Goal: Task Accomplishment & Management: Complete application form

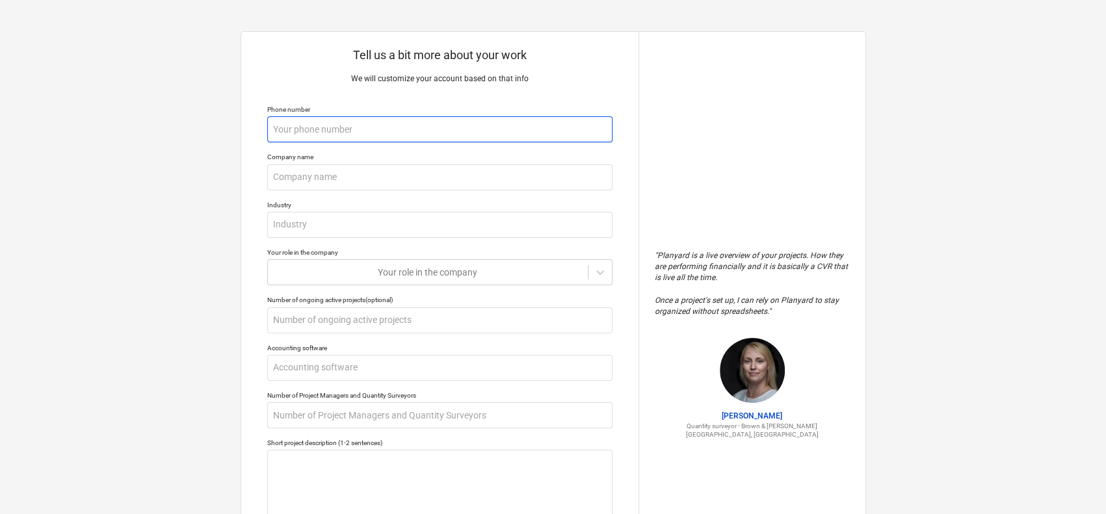
click at [519, 141] on input "text" at bounding box center [439, 129] width 345 height 26
type textarea "x"
type input "+"
type textarea "x"
type input "+9"
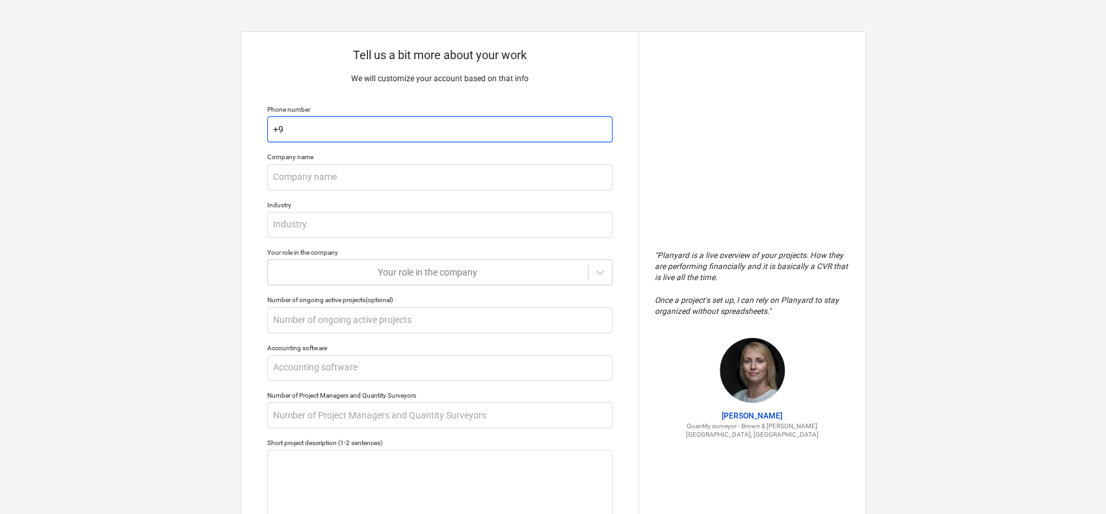
type textarea "x"
type input "+96"
type textarea "x"
type input "+965"
type textarea "x"
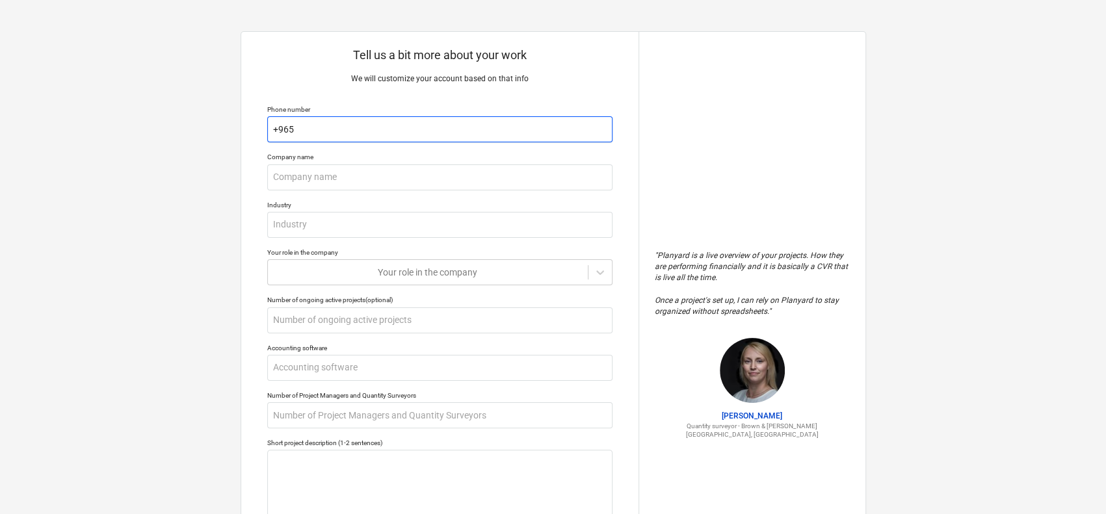
type input "+9659"
type textarea "x"
type input "+96598"
type textarea "x"
type input "+965989"
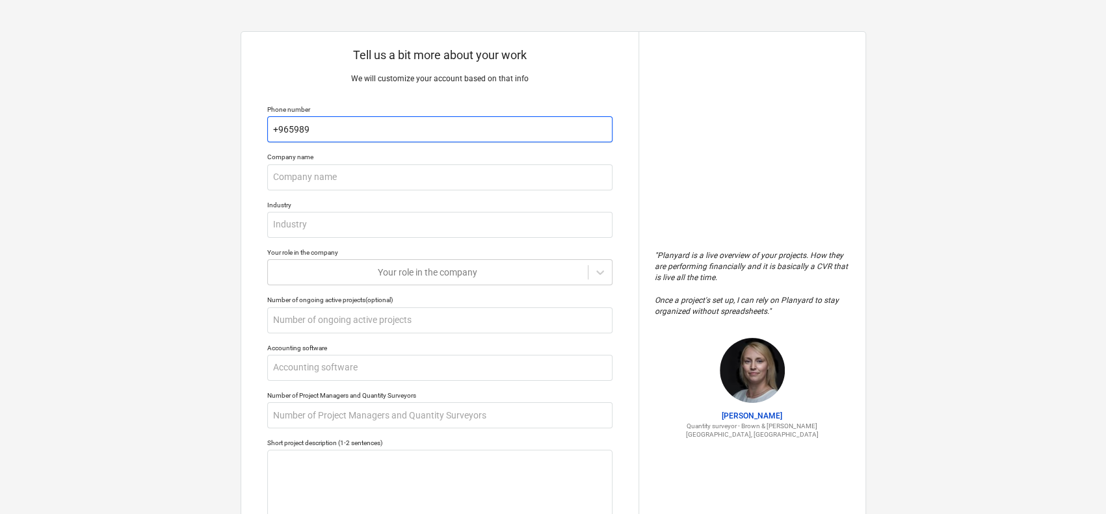
type textarea "x"
type input "+9659890"
type textarea "x"
type input "+96598900"
type textarea "x"
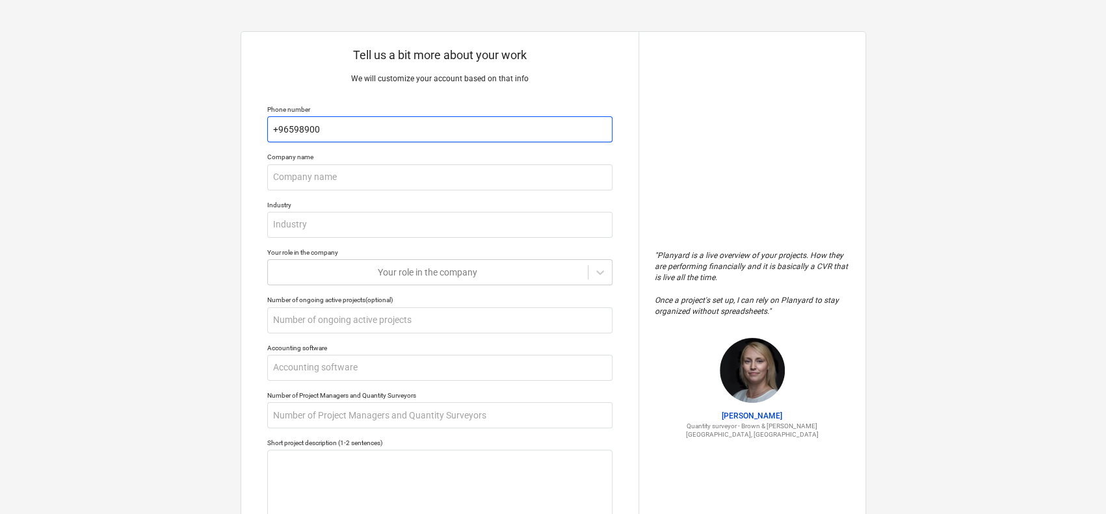
type input "[PHONE_NUMBER]"
type textarea "x"
type input "[PHONE_NUMBER]"
type textarea "x"
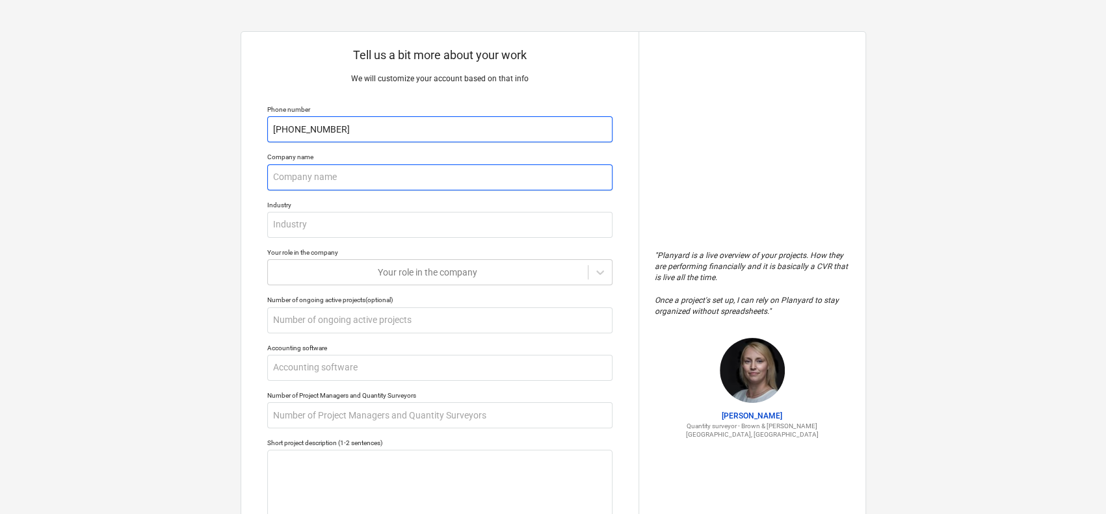
type input "[PHONE_NUMBER]"
click at [411, 164] on input "text" at bounding box center [439, 177] width 345 height 26
type textarea "x"
type input "S"
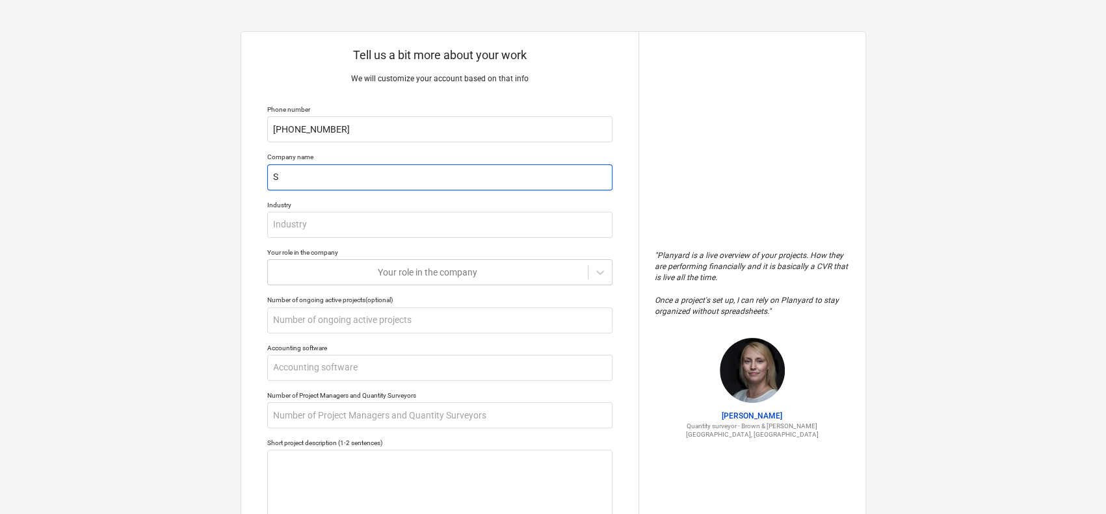
type textarea "x"
type input "SA"
type textarea "x"
type input "SAI"
click at [419, 242] on div "Tell us a bit more about your work We will customize your account based on that…" at bounding box center [439, 345] width 397 height 626
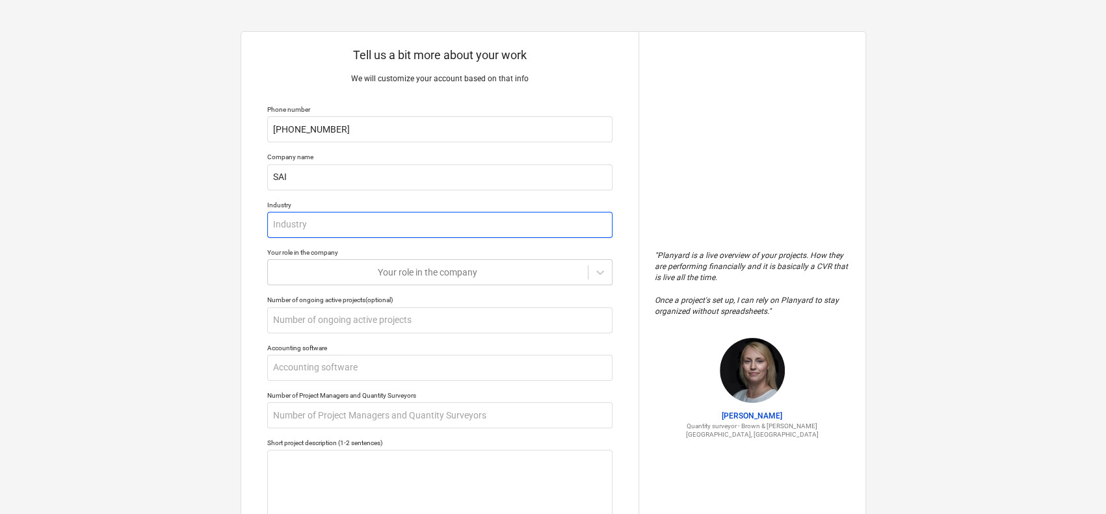
click at [430, 224] on input "text" at bounding box center [439, 225] width 345 height 26
type textarea "x"
type input "C"
type textarea "x"
type input "CO"
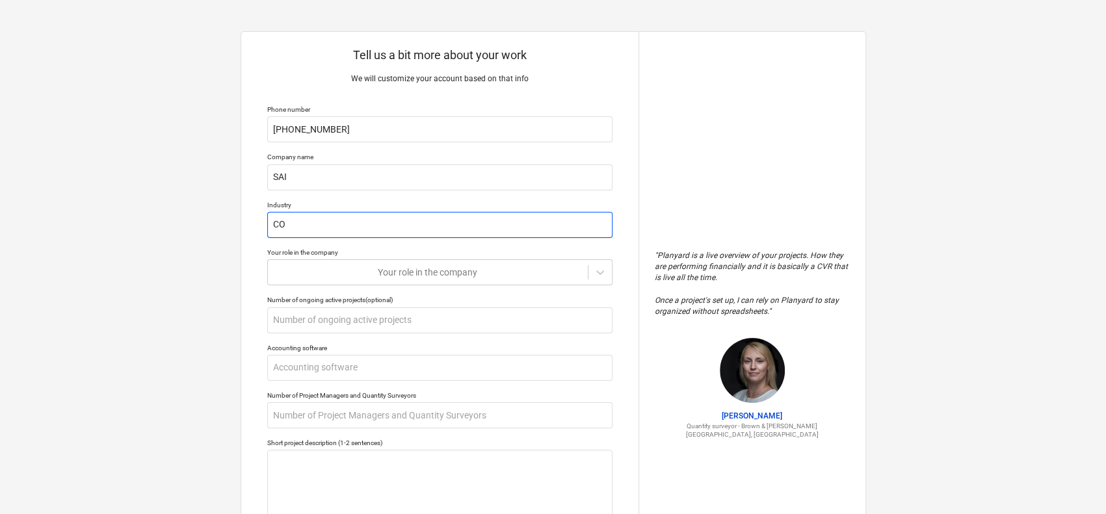
type textarea "x"
type input "CON"
type textarea "x"
type input "CONS"
type textarea "x"
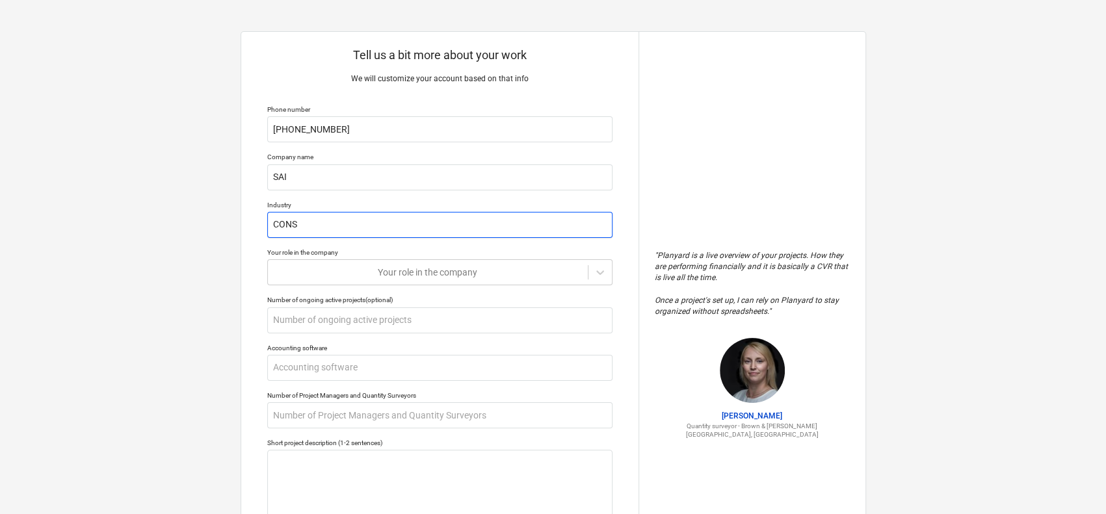
type input "CONST"
type textarea "x"
type input "CONSTR"
type textarea "x"
type input "CONSTRU"
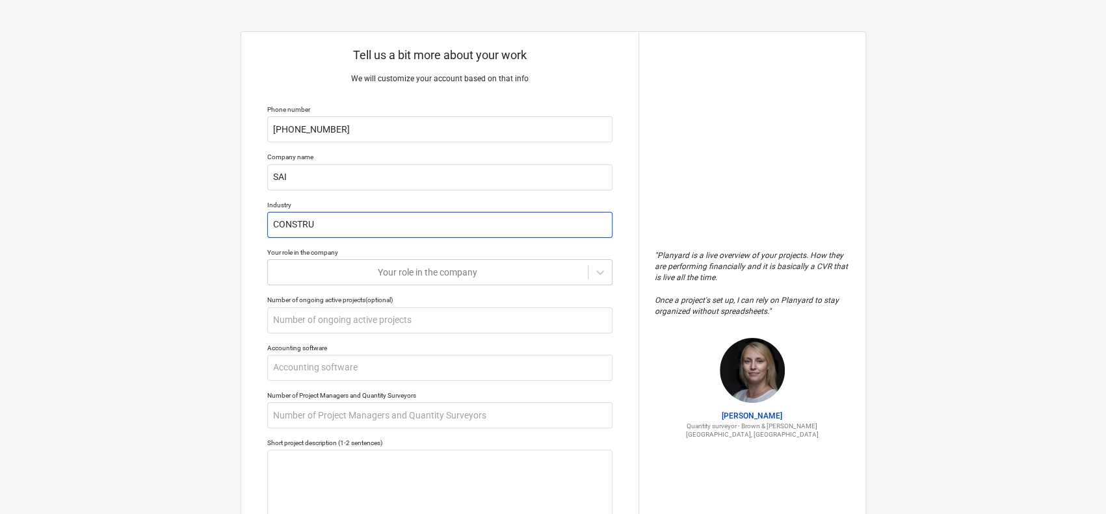
type textarea "x"
type input "CONSTRUC"
type textarea "x"
type input "CONSTRUCT"
type textarea "x"
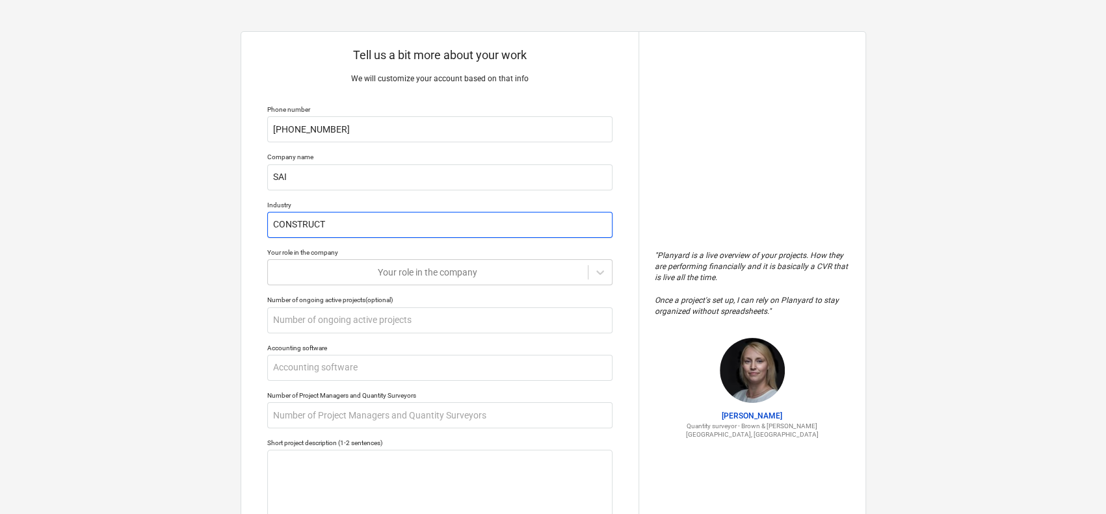
type input "CONSTRUCTI"
type textarea "x"
type input "CONSTRUCTIO"
type textarea "x"
type input "CONSTRUCTION"
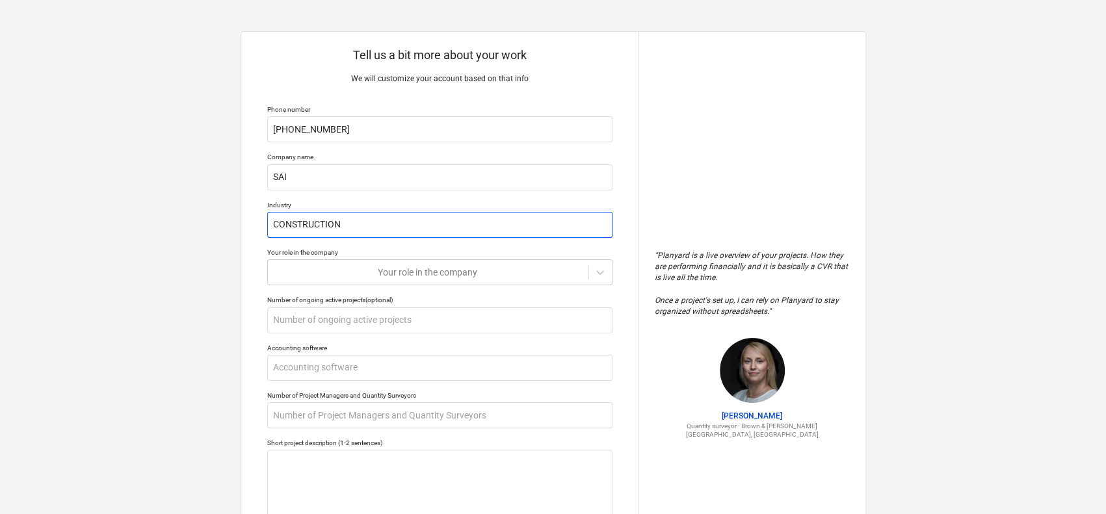
type textarea "x"
type input "CONSTRUCTION"
type textarea "x"
type input "CONSTRUCTION W"
type textarea "x"
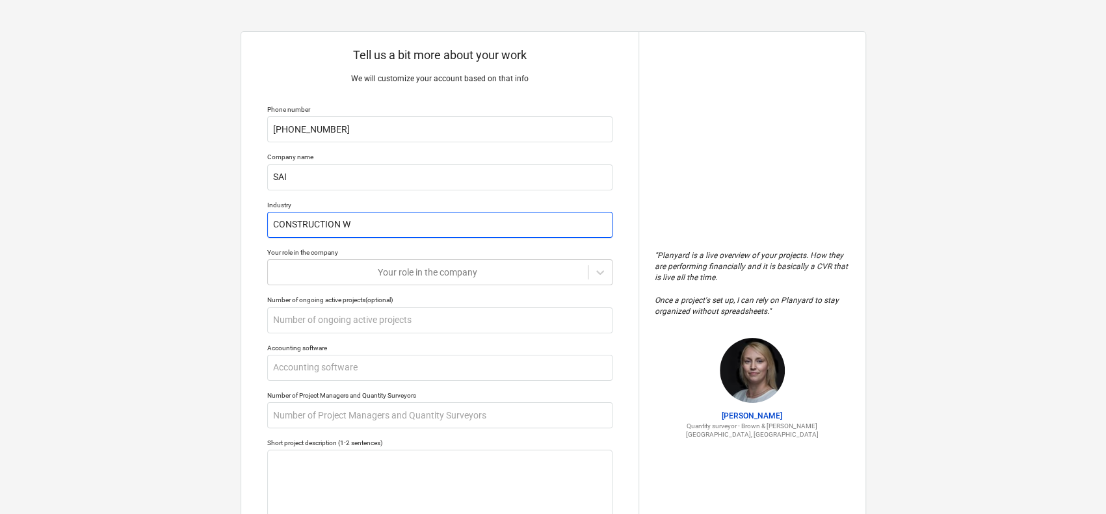
type input "CONSTRUCTION WO"
type textarea "x"
type input "CONSTRUCTION WOR"
type textarea "x"
type input "CONSTRUCTION WORK"
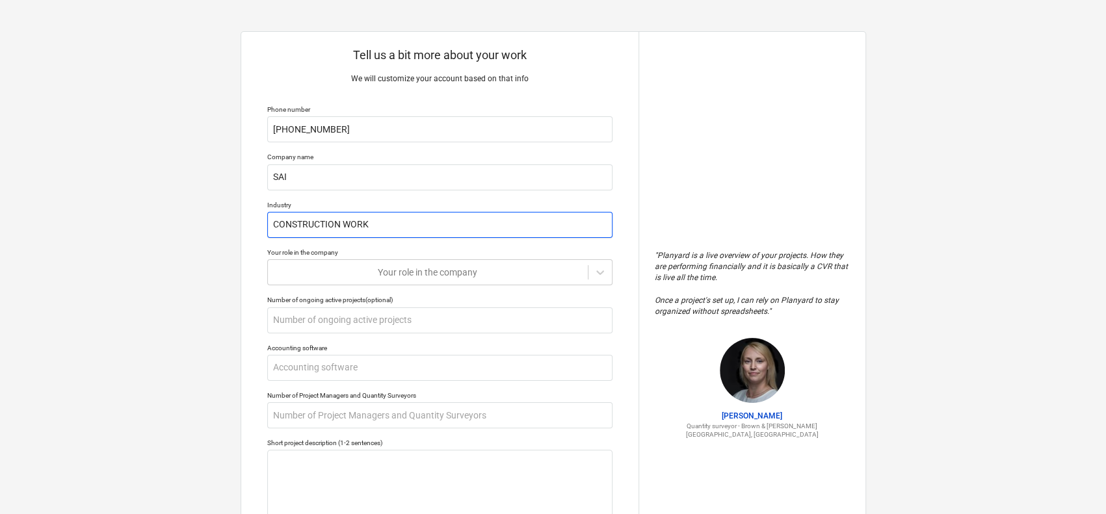
type textarea "x"
type input "CONSTRUCTION WORK"
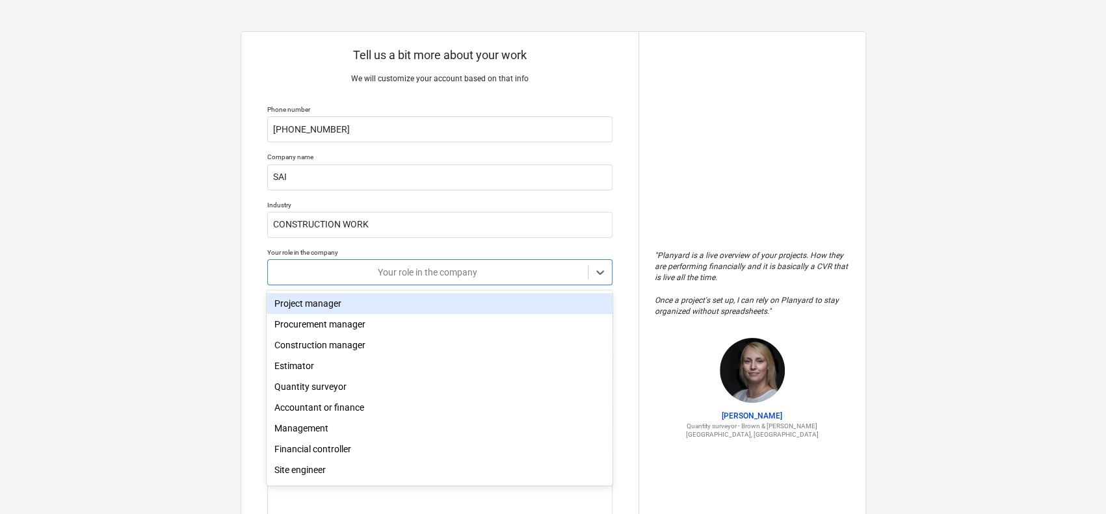
click at [454, 272] on div at bounding box center [427, 272] width 307 height 13
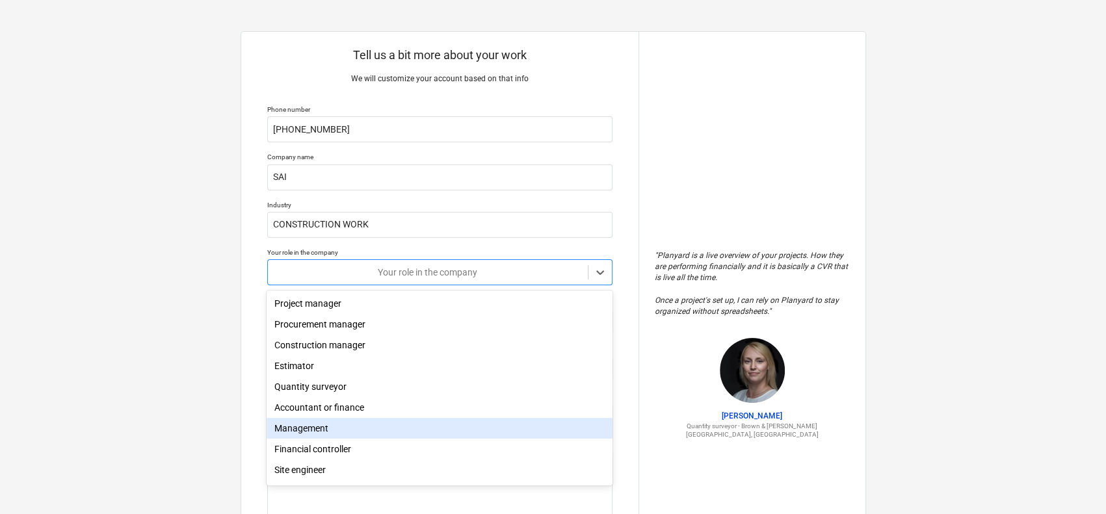
scroll to position [44, 0]
click at [364, 434] on div "Site engineer" at bounding box center [438, 431] width 345 height 21
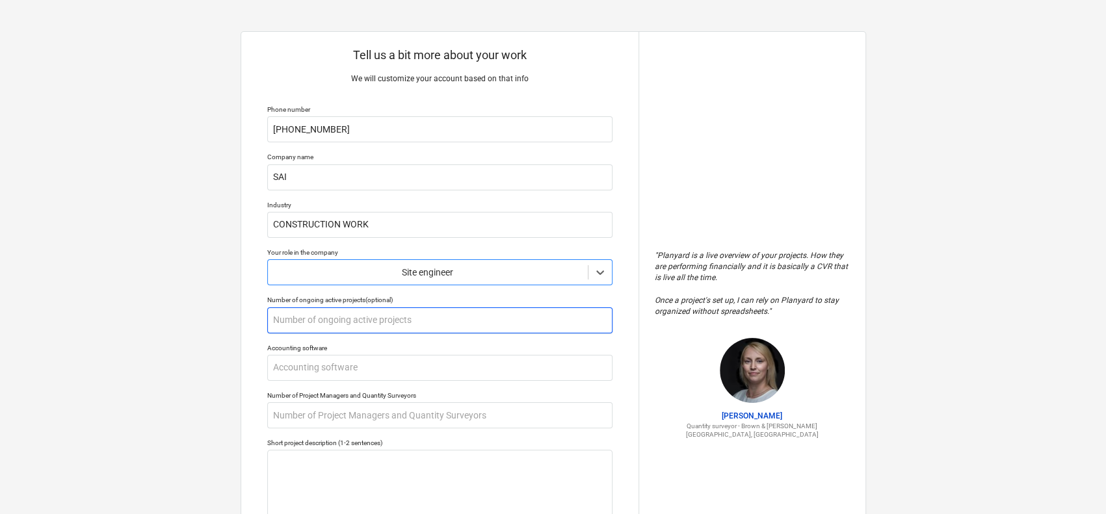
click at [422, 329] on input "text" at bounding box center [439, 320] width 345 height 26
type textarea "x"
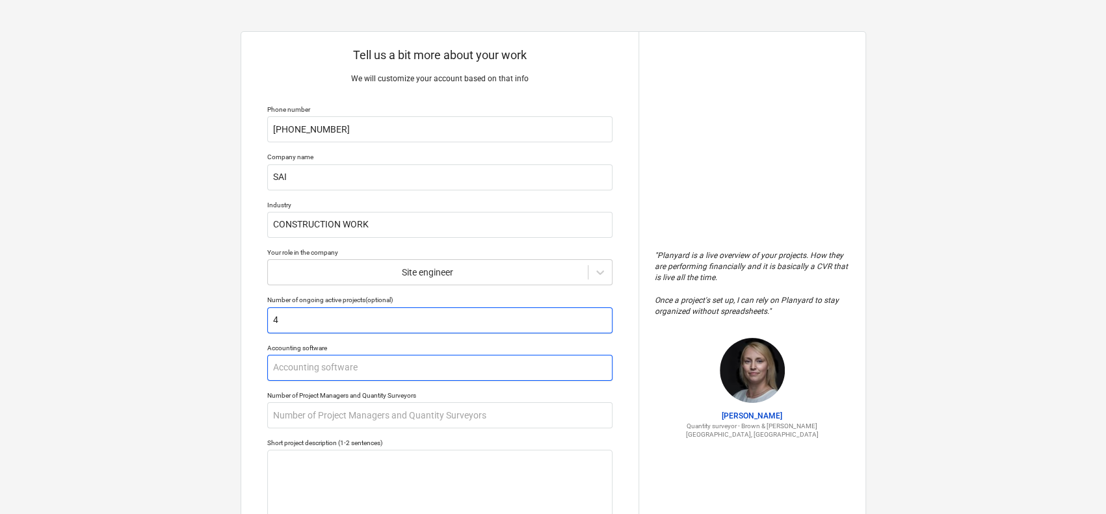
type input "4"
click at [419, 362] on input "text" at bounding box center [439, 368] width 345 height 26
type textarea "x"
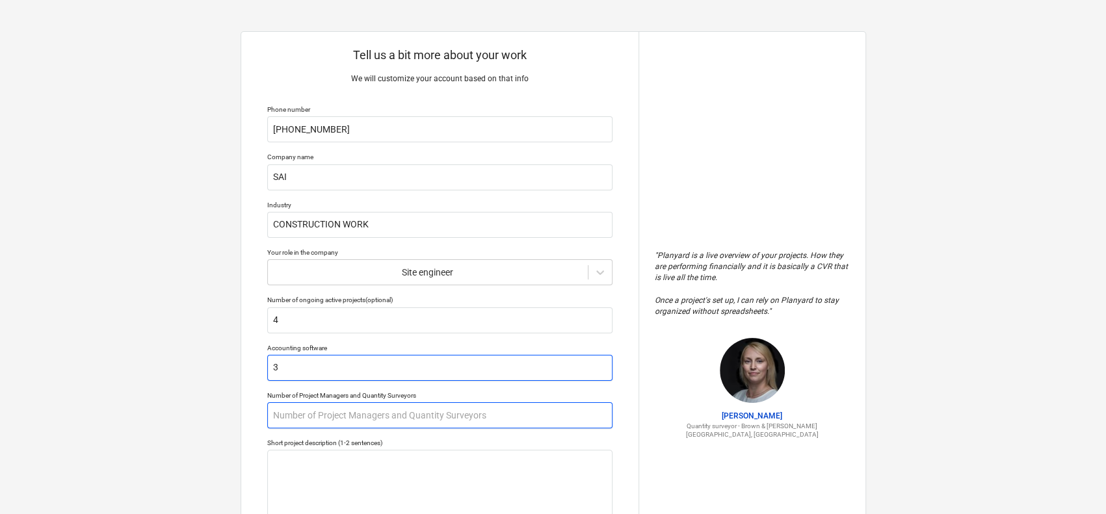
type input "3"
click at [401, 410] on input "text" at bounding box center [439, 415] width 345 height 26
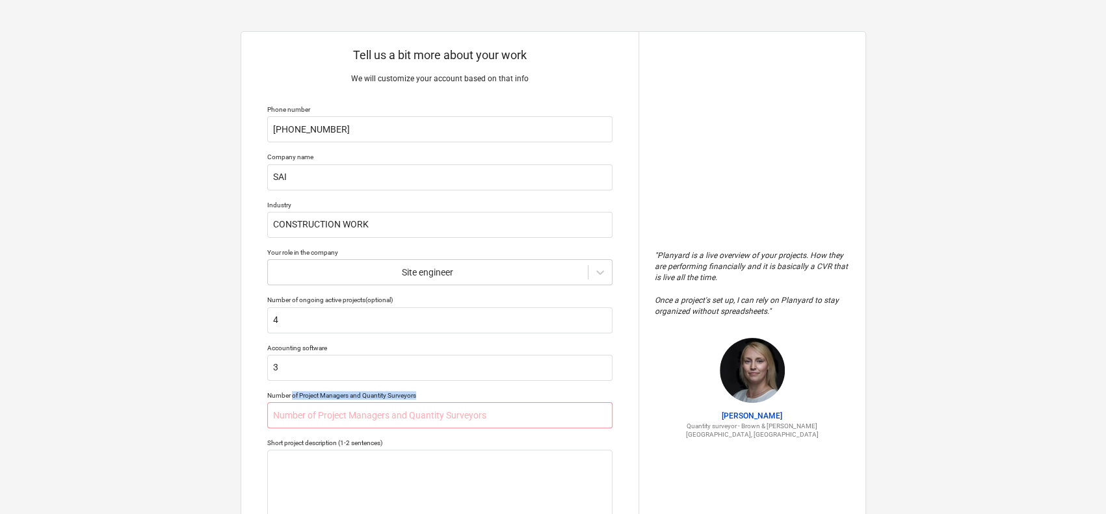
drag, startPoint x: 293, startPoint y: 393, endPoint x: 423, endPoint y: 391, distance: 130.0
click at [423, 391] on div "Number of Project Managers and Quantity Surveyors" at bounding box center [439, 395] width 345 height 8
click at [380, 414] on input "text" at bounding box center [439, 415] width 345 height 26
type textarea "x"
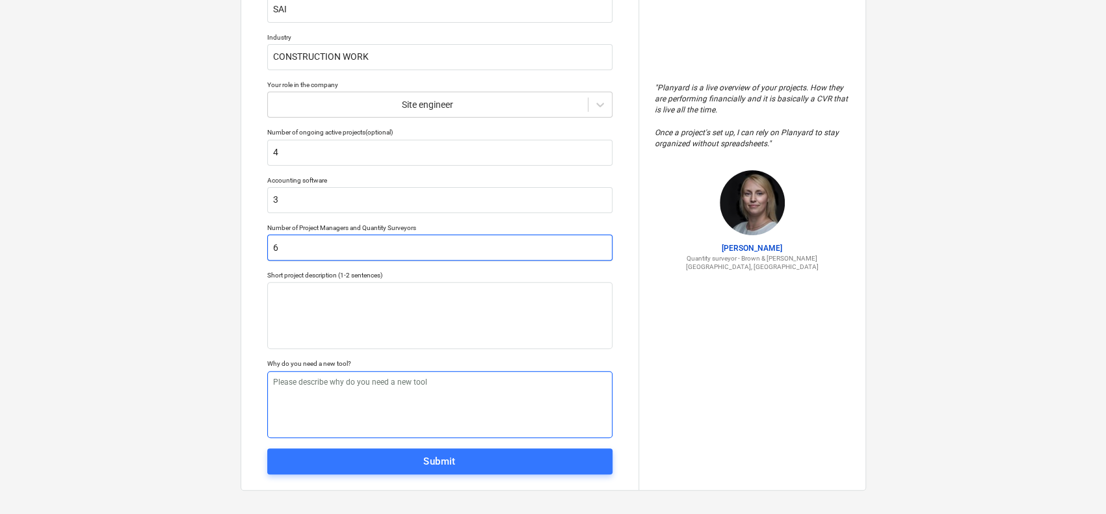
scroll to position [174, 0]
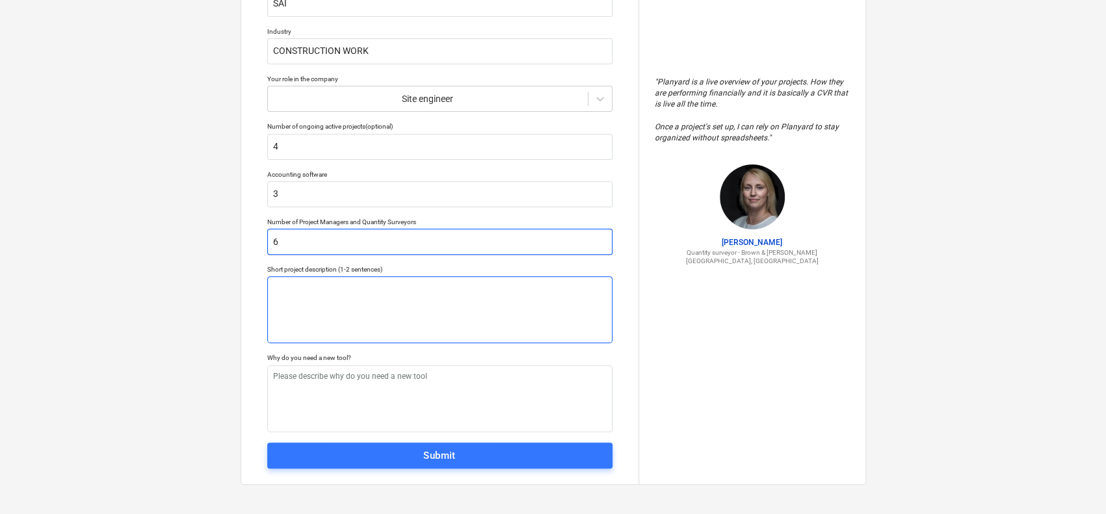
type input "6"
click at [320, 297] on textarea at bounding box center [439, 309] width 345 height 67
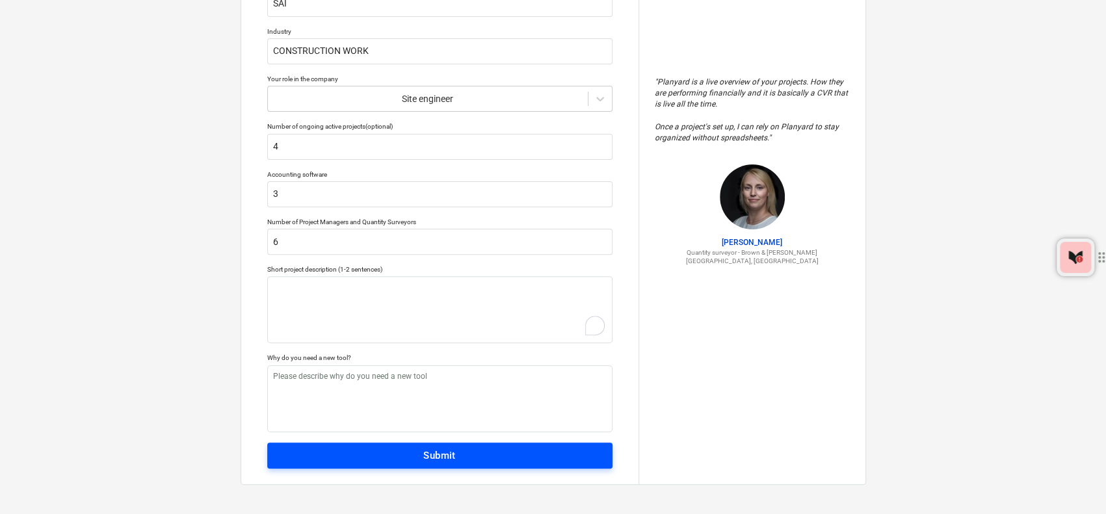
click at [473, 467] on button "Submit" at bounding box center [439, 456] width 345 height 26
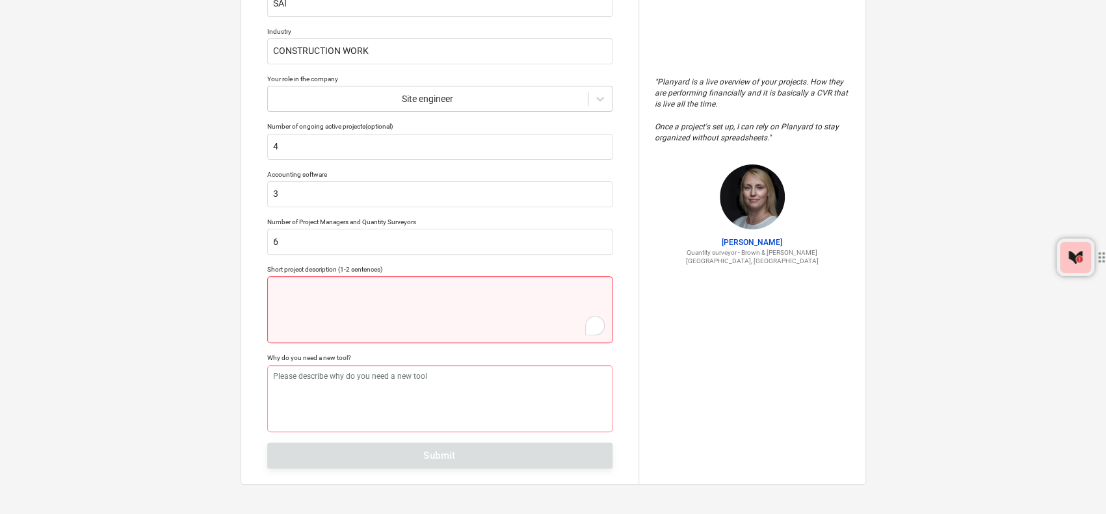
click at [538, 307] on textarea "To enrich screen reader interactions, please activate Accessibility in Grammarl…" at bounding box center [439, 309] width 345 height 67
type textarea "x"
type textarea "I"
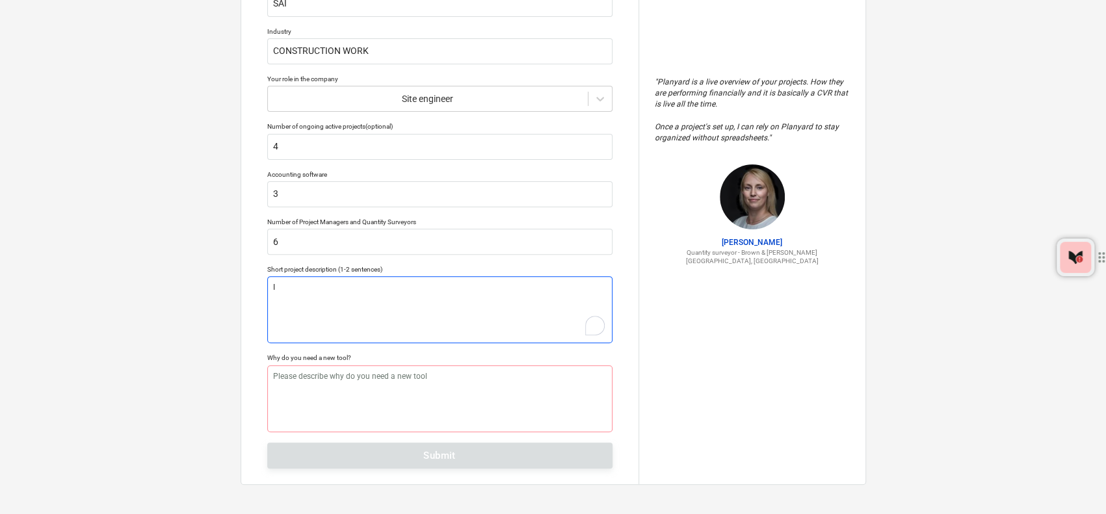
type textarea "x"
type textarea "IN"
type textarea "x"
type textarea "INF"
type textarea "x"
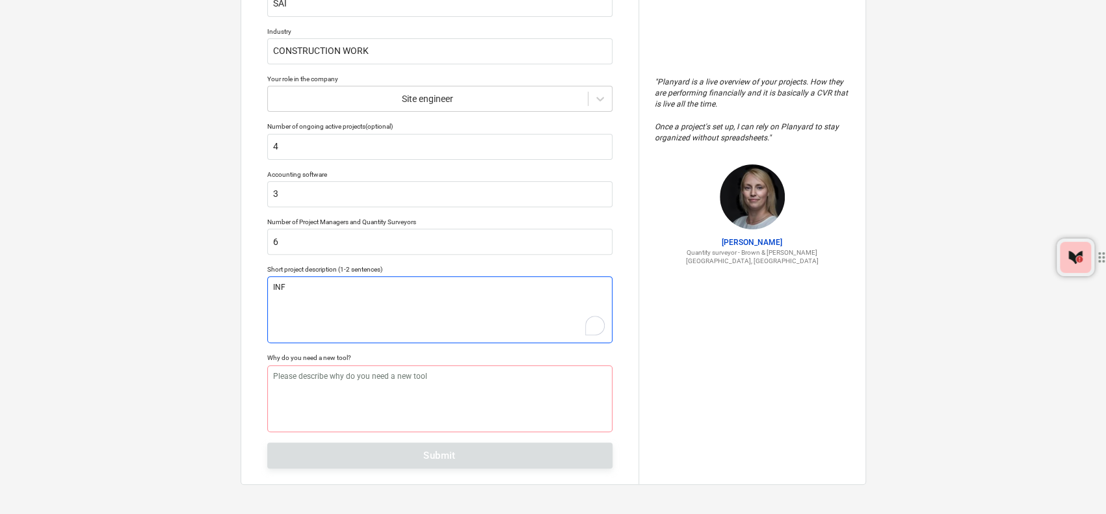
type textarea "INFR"
type textarea "x"
type textarea "INFRA"
type textarea "x"
type textarea "INFRA"
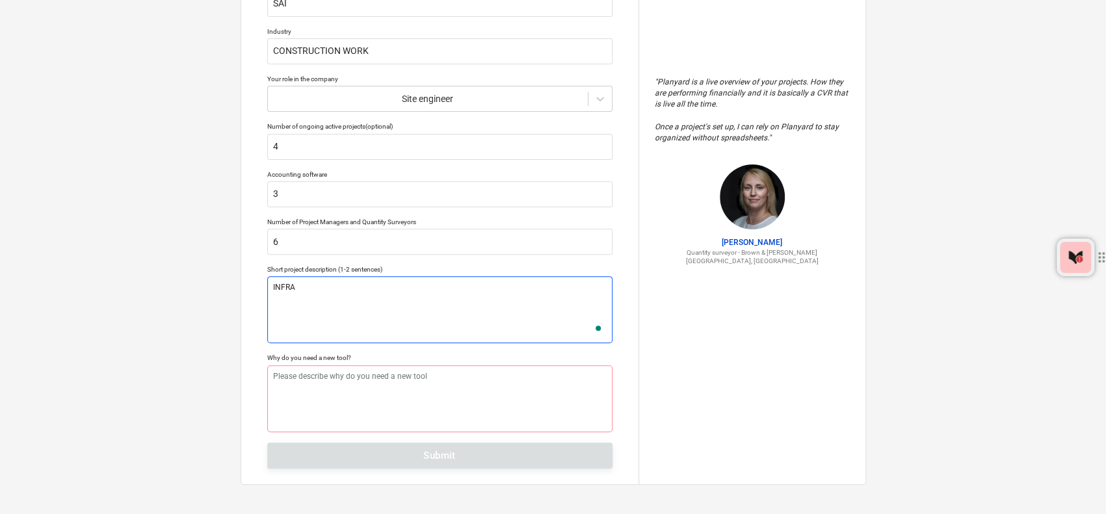
type textarea "x"
type textarea "INFRA S"
type textarea "x"
type textarea "INFRA ST"
type textarea "x"
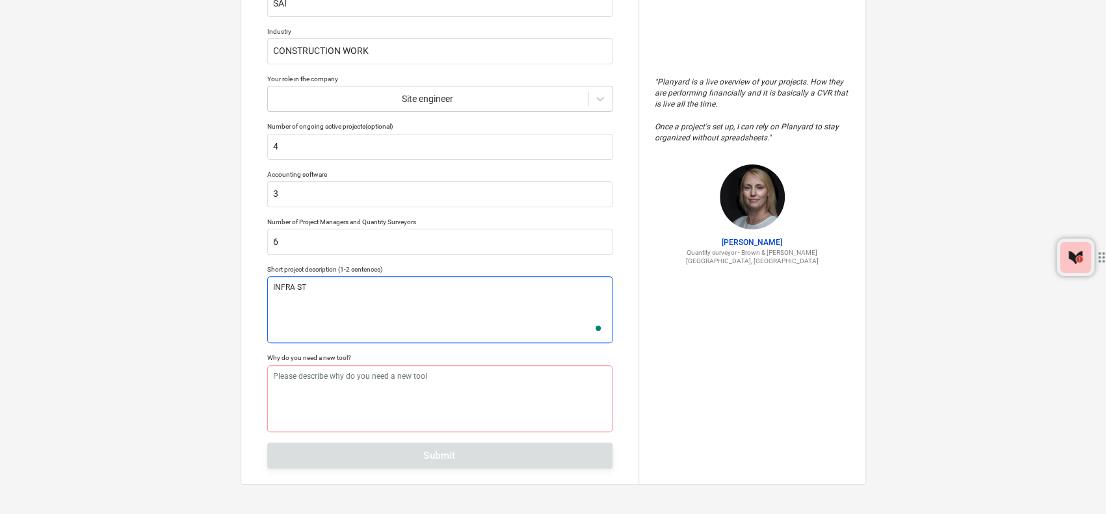
type textarea "INFRA STR"
type textarea "x"
type textarea "INFRA STRU"
type textarea "x"
type textarea "INFRA STRUC"
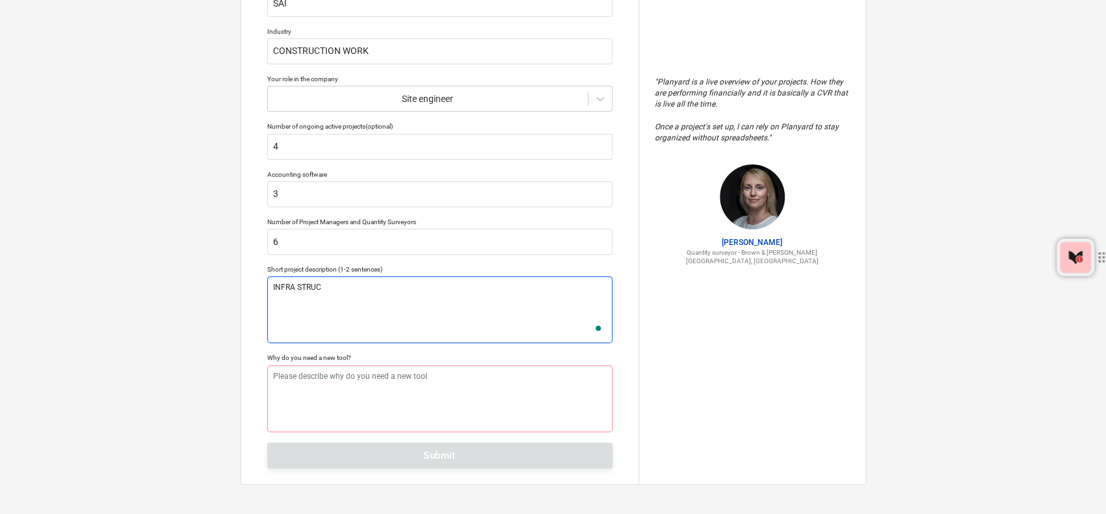
type textarea "x"
type textarea "INFRA STRUCT"
type textarea "x"
type textarea "INFRA STRUCTE"
type textarea "x"
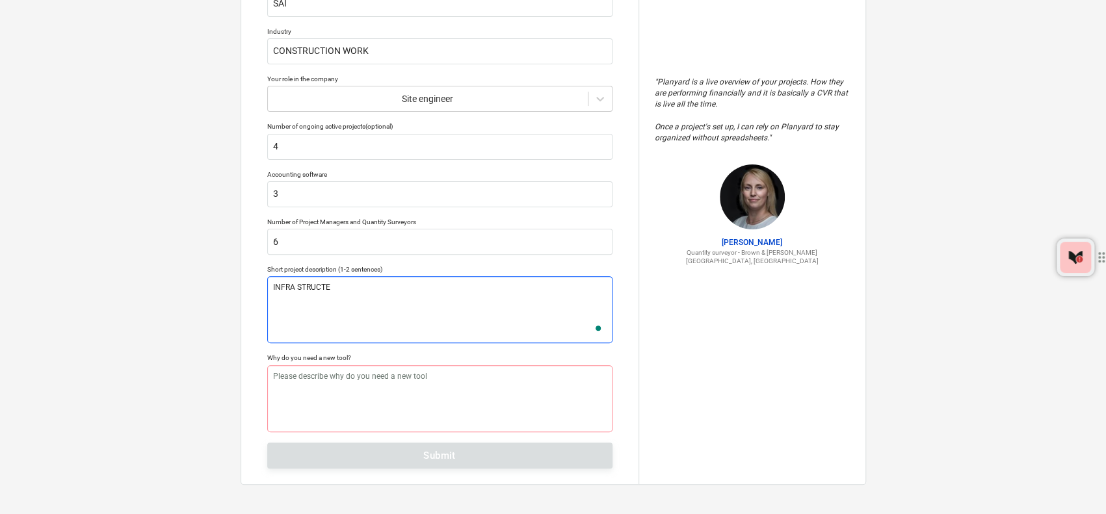
type textarea "INFRA STRUCTER"
type textarea "x"
type textarea "INFRA STRUCTER"
type textarea "x"
type textarea "INFRA STRUCTER W"
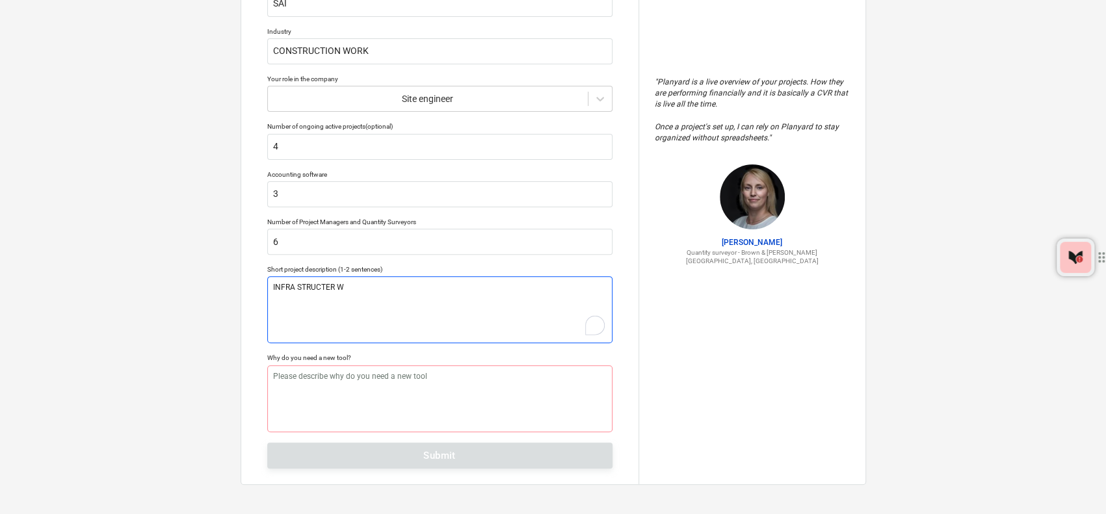
type textarea "x"
type textarea "INFRA STRUCTER WO"
type textarea "x"
type textarea "INFRA STRUCTER WOR"
type textarea "x"
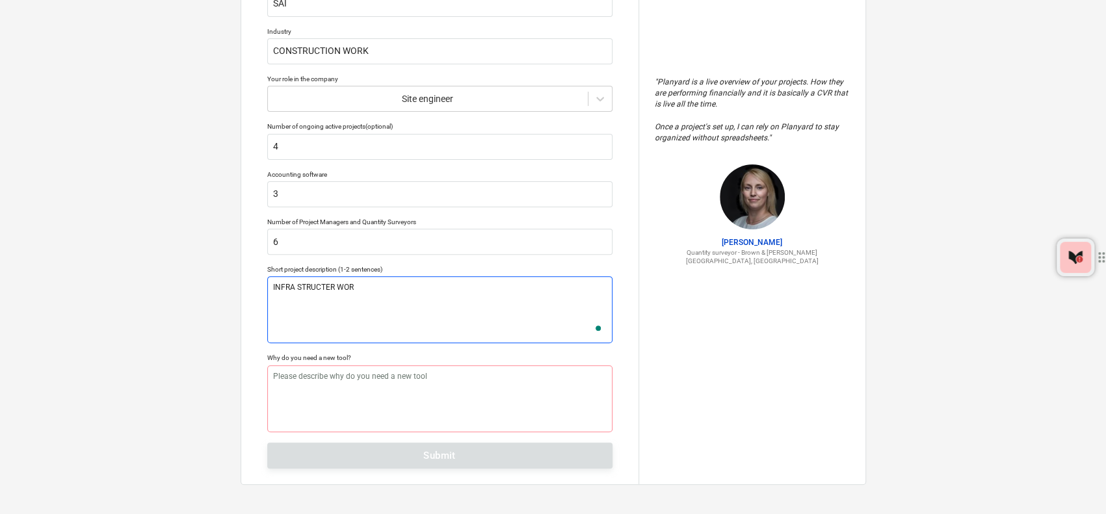
type textarea "INFRA STRUCTER WORK"
type textarea "x"
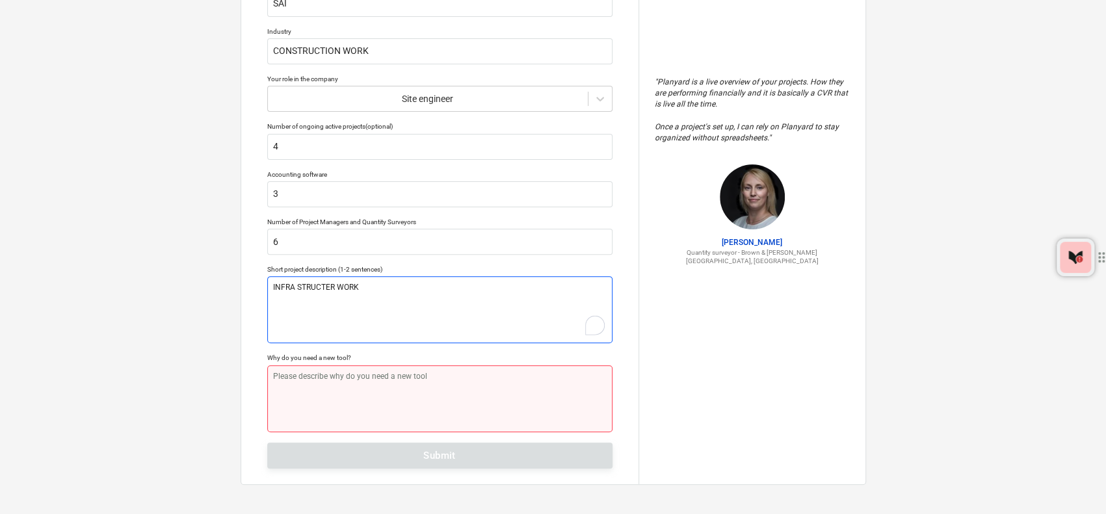
type textarea "INFRA STRUCTER WORK"
type textarea "x"
click at [396, 398] on textarea at bounding box center [439, 398] width 345 height 67
type textarea "T"
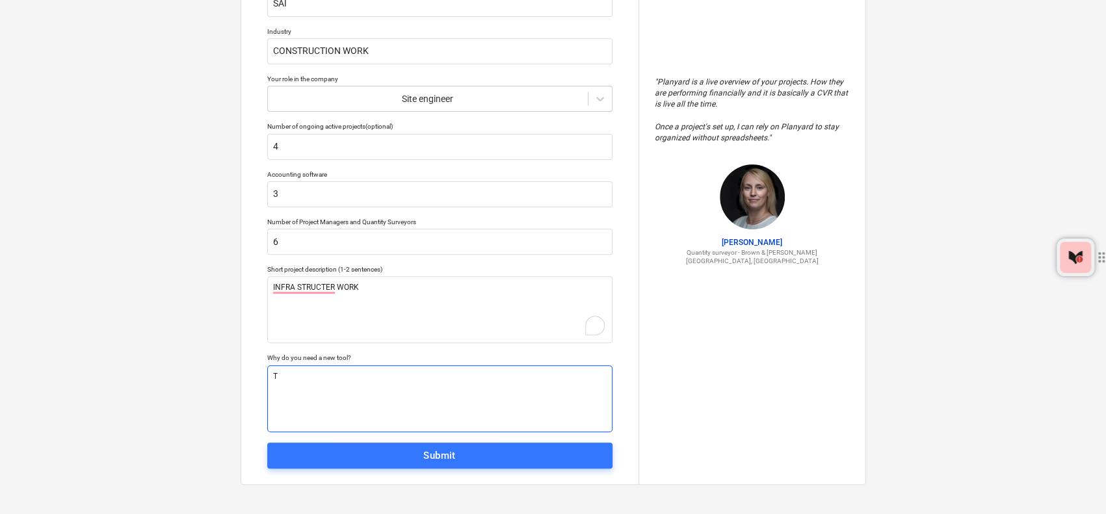
type textarea "x"
type textarea "TO"
type textarea "x"
type textarea "TO P"
type textarea "x"
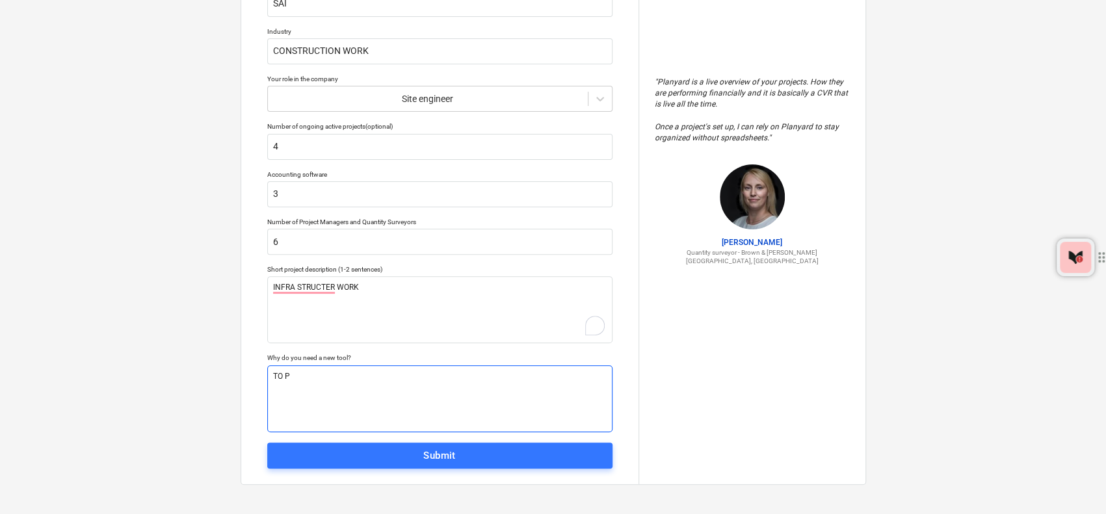
type textarea "TO PU"
type textarea "x"
type textarea "TO PUT"
type textarea "x"
type textarea "TO PUT"
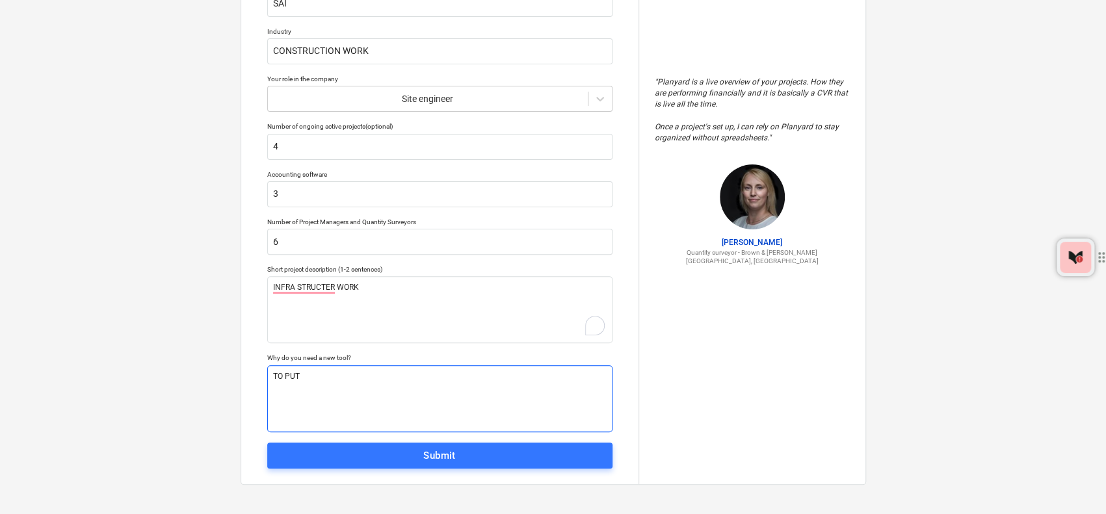
type textarea "x"
type textarea "TO PUT E"
type textarea "x"
type textarea "TO PUT EV"
type textarea "x"
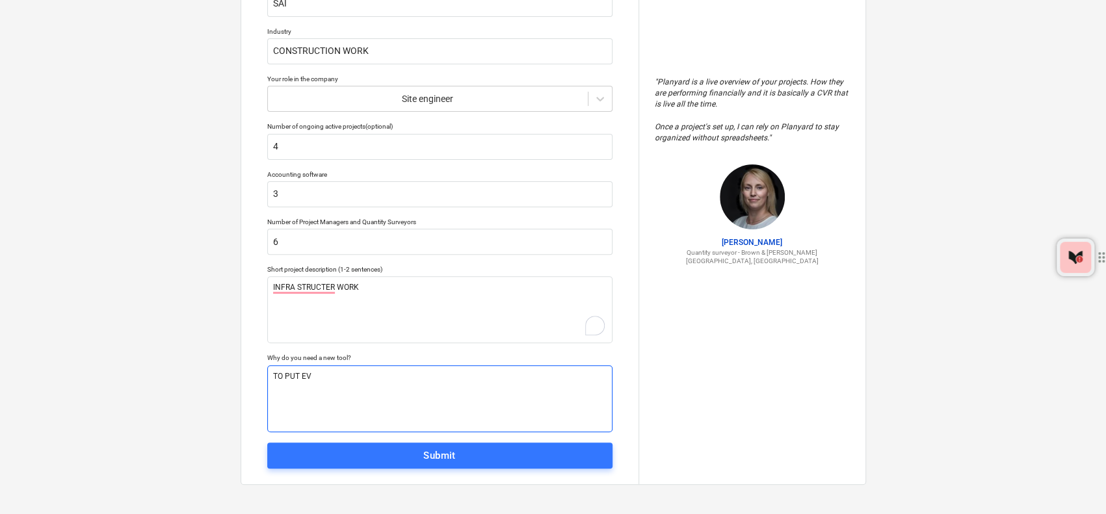
type textarea "TO PUT [PERSON_NAME]"
type textarea "x"
type textarea "TO PUT EVER"
type textarea "x"
type textarea "TO PUT EVERY"
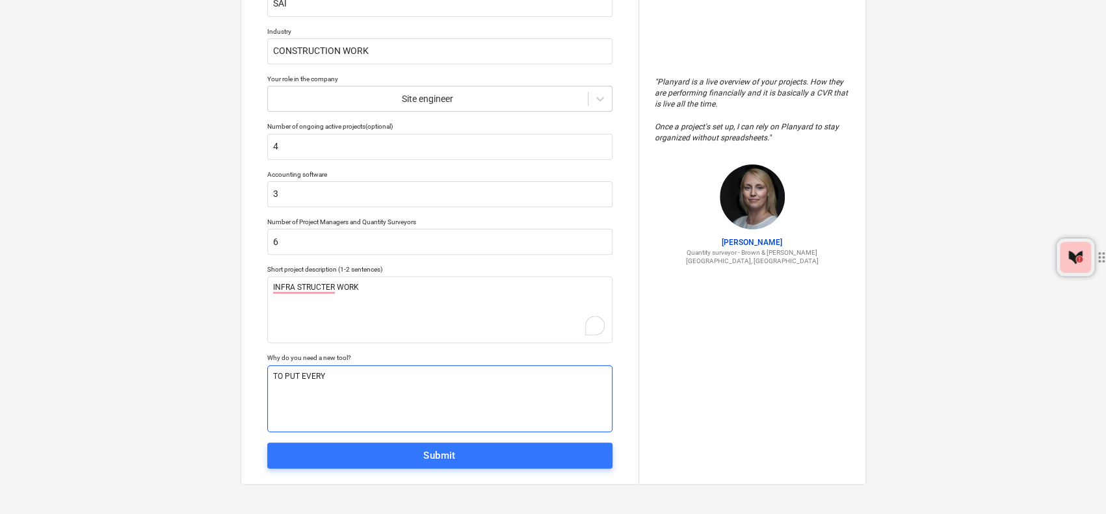
type textarea "x"
type textarea "TO PUT EVERY"
type textarea "x"
type textarea "TO PUT EVERY T"
type textarea "x"
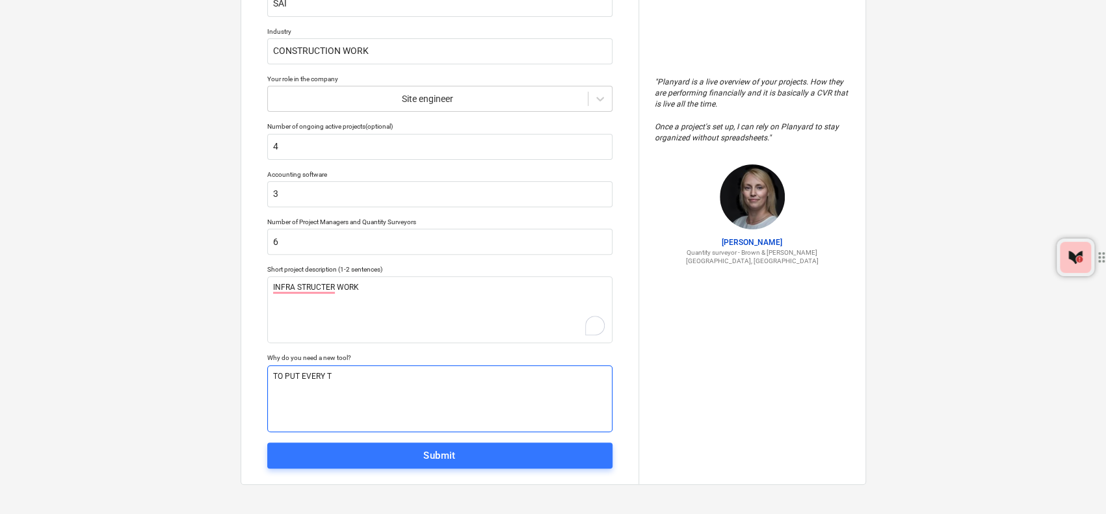
type textarea "TO PUT EVERY TH"
type textarea "x"
type textarea "TO PUT EVERY THI"
type textarea "x"
type textarea "TO PUT EVERY THIN"
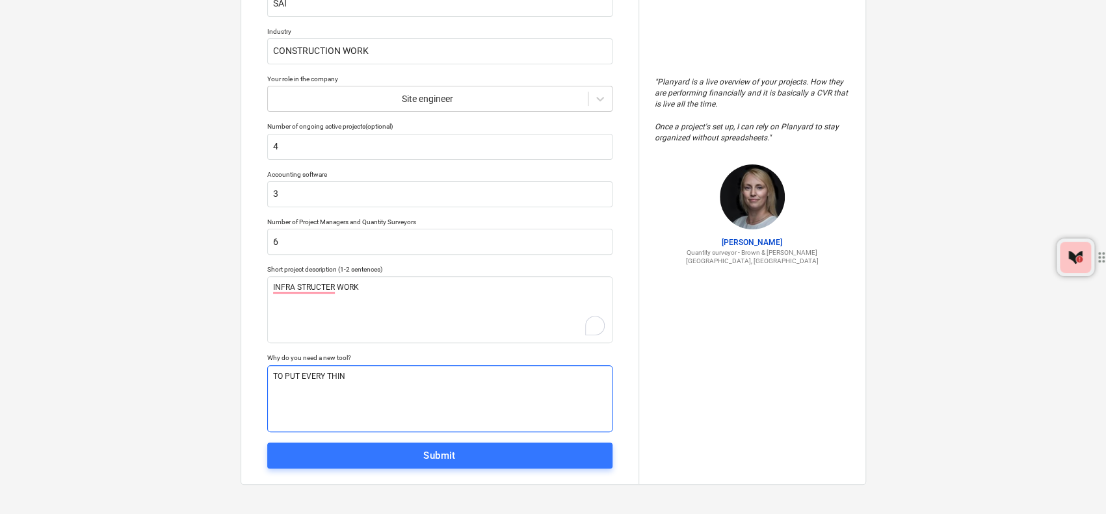
type textarea "x"
type textarea "TO PUT EVERY THING"
type textarea "x"
type textarea "TO PUT EVERY THING"
type textarea "x"
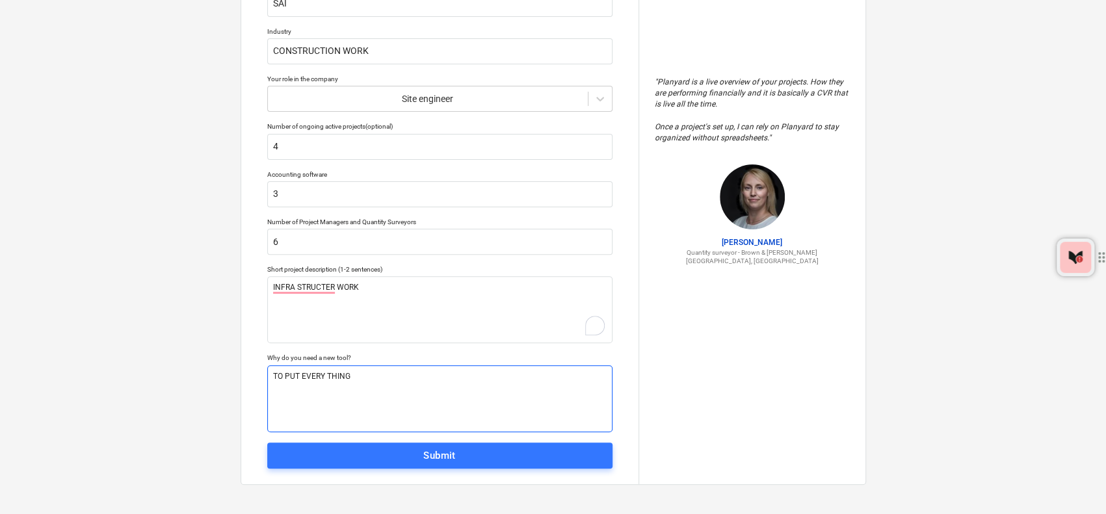
type textarea "TO PUT EVERY THING O"
type textarea "x"
type textarea "TO PUT EVERY THING ON"
type textarea "x"
type textarea "TO PUT EVERY THING ON"
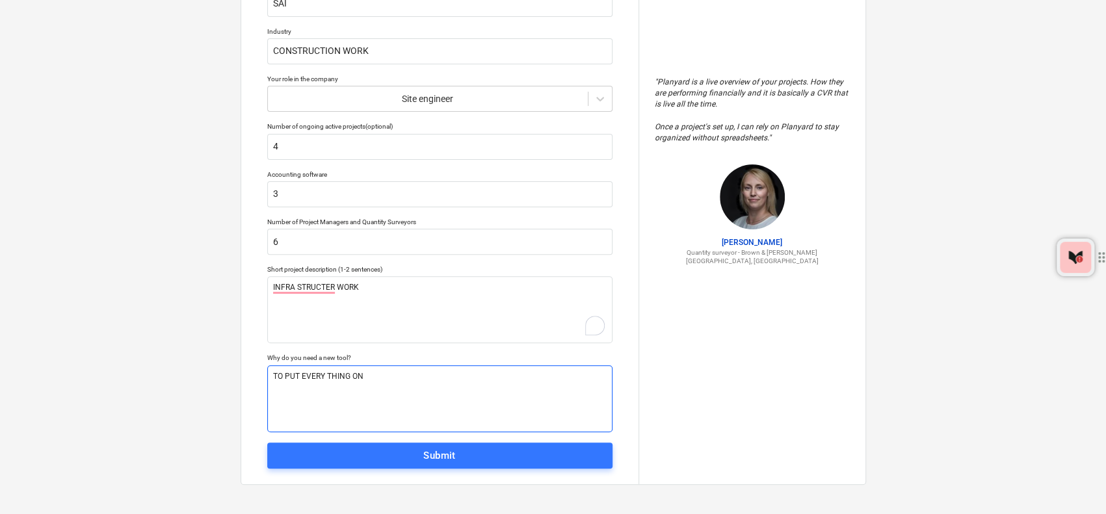
type textarea "x"
type textarea "TO PUT EVERY THING ON T"
type textarea "x"
type textarea "TO PUT EVERY THING ON TR"
type textarea "x"
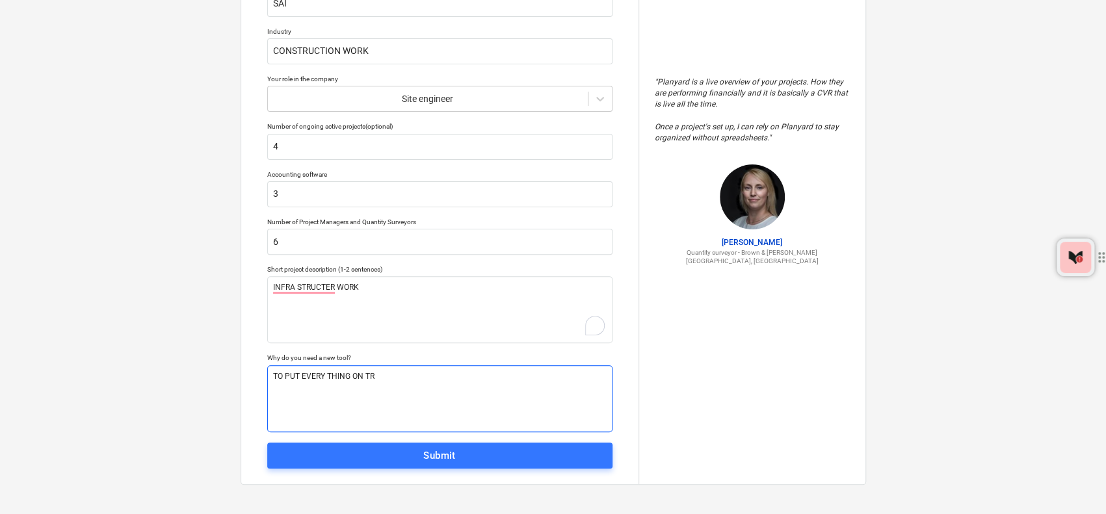
type textarea "TO PUT EVERY THING ON TRA"
type textarea "x"
type textarea "TO PUT EVERY THING ON TRAC"
type textarea "x"
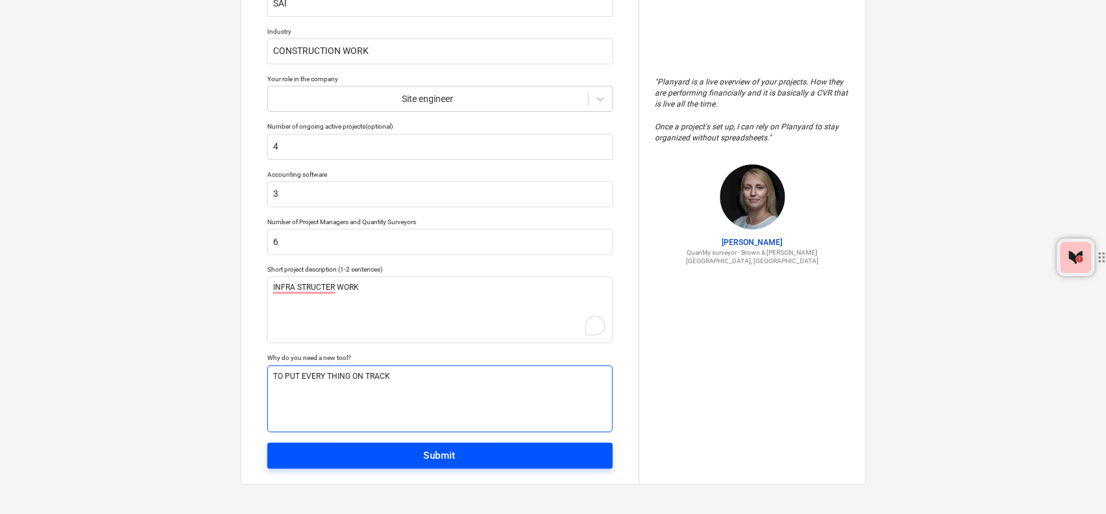
type textarea "TO PUT EVERY THING ON TRACK"
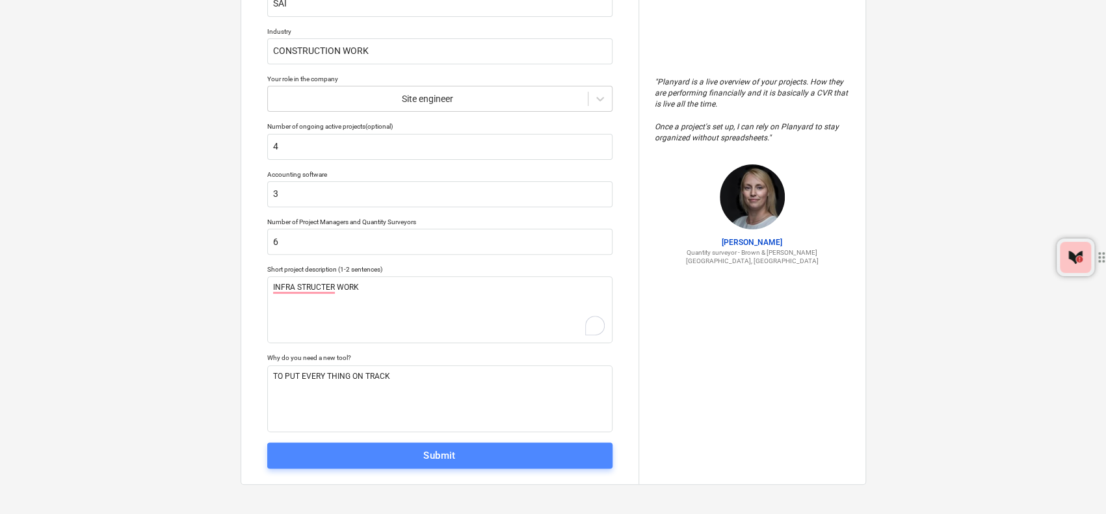
click at [438, 463] on button "Submit" at bounding box center [439, 456] width 345 height 26
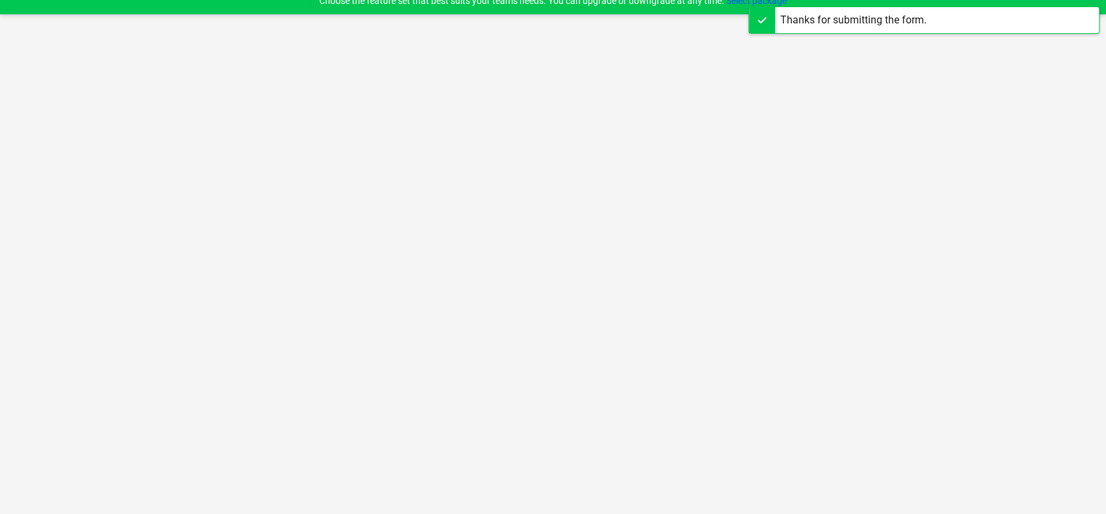
scroll to position [12, 0]
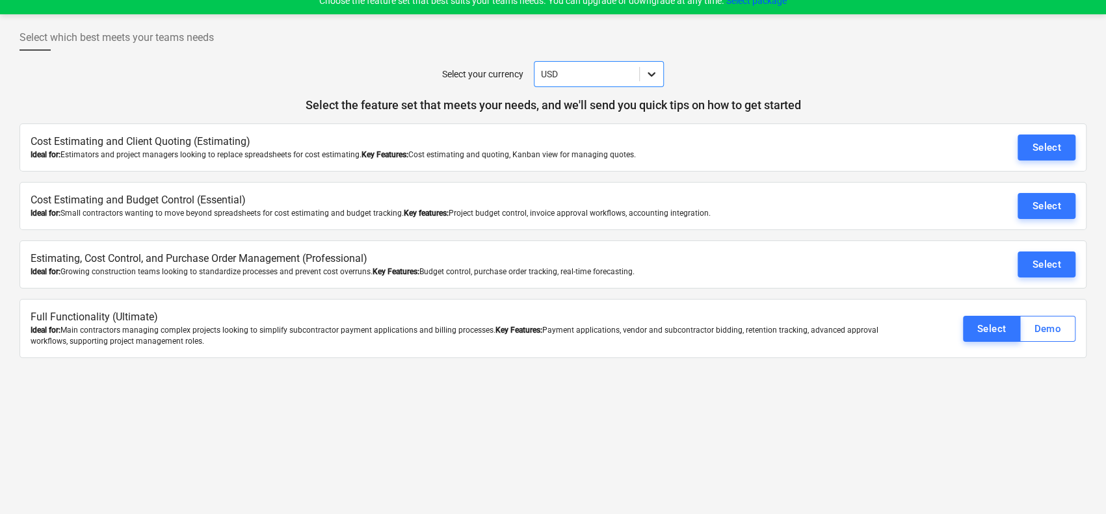
click at [659, 84] on div at bounding box center [651, 73] width 23 height 23
click at [836, 75] on div "Select your currency USD" at bounding box center [552, 74] width 1067 height 26
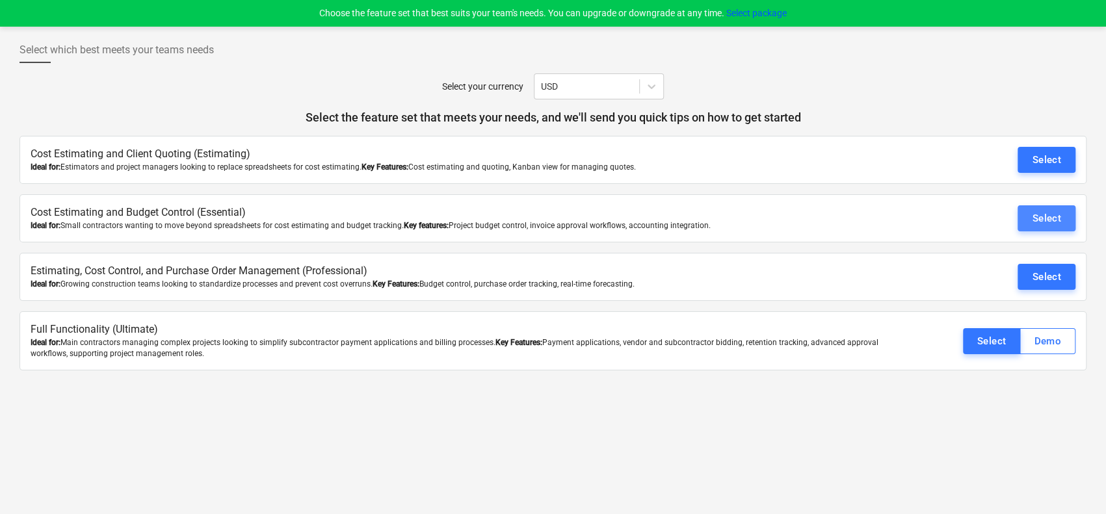
click at [1029, 220] on button "Select" at bounding box center [1046, 218] width 58 height 26
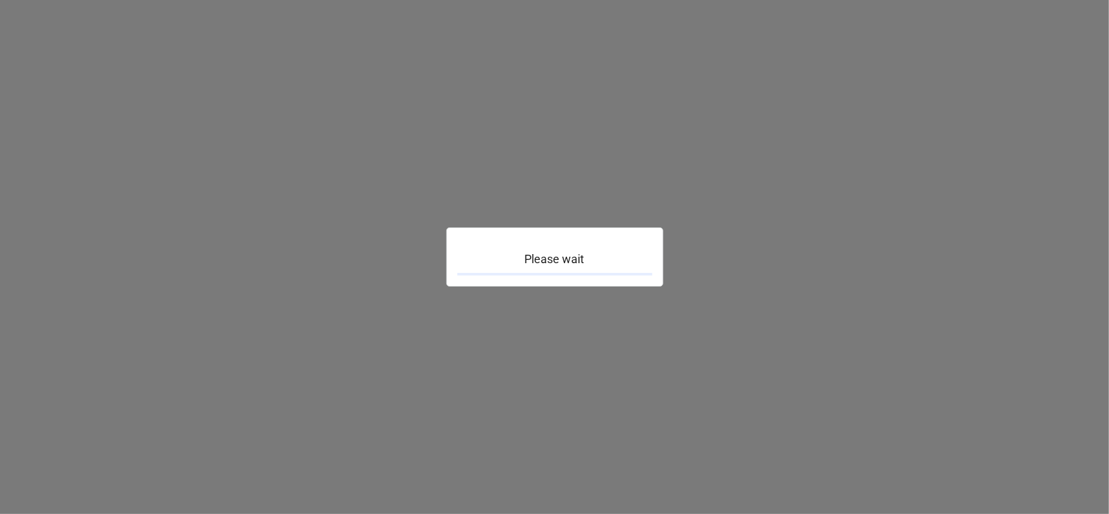
type textarea "x"
